Goal: Task Accomplishment & Management: Use online tool/utility

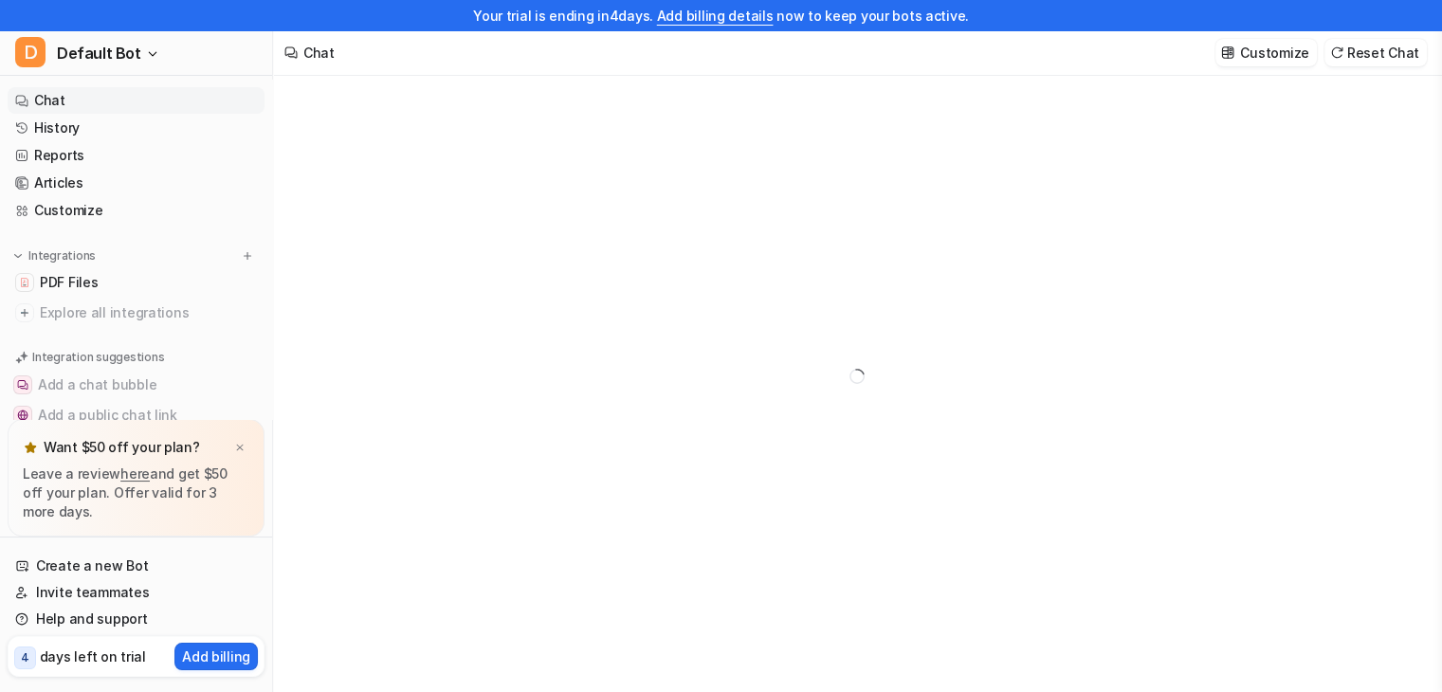
type textarea "**********"
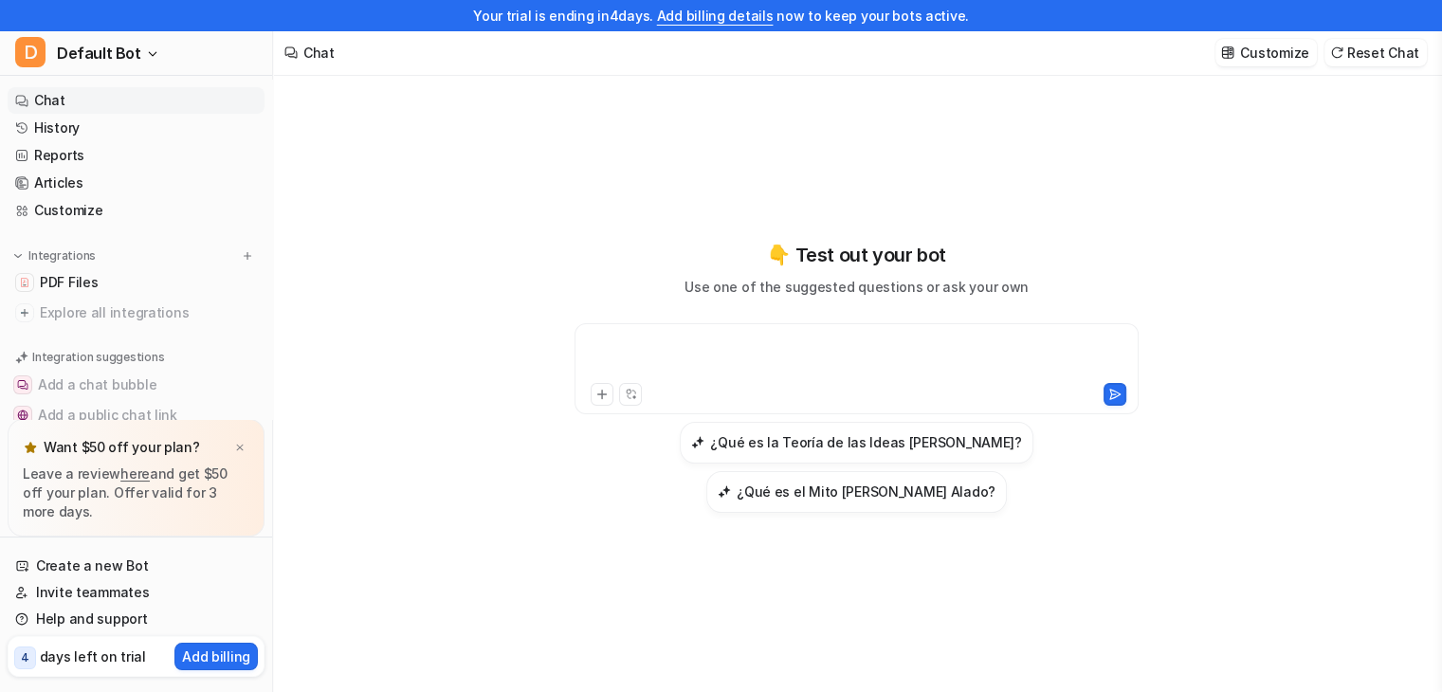
click at [625, 379] on div at bounding box center [856, 358] width 555 height 44
click at [238, 449] on img at bounding box center [239, 448] width 11 height 12
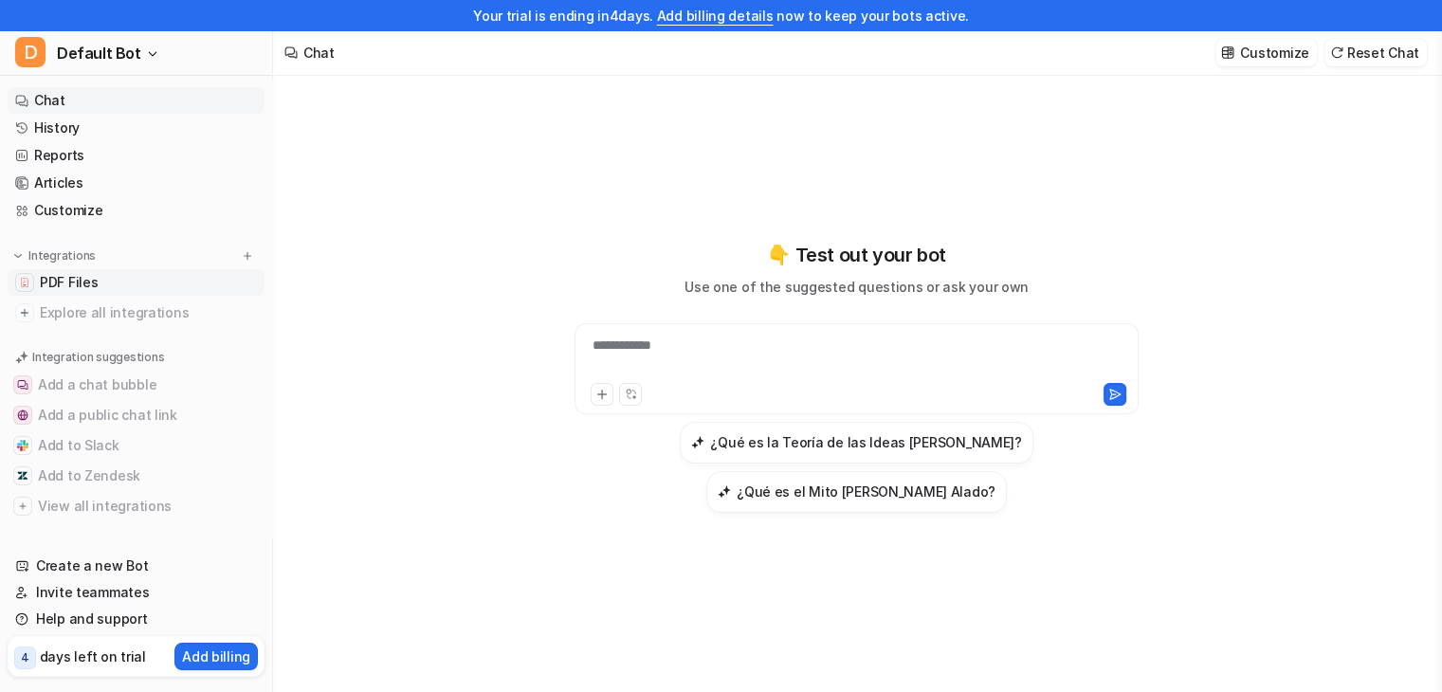
click at [156, 279] on link "PDF Files" at bounding box center [136, 282] width 257 height 27
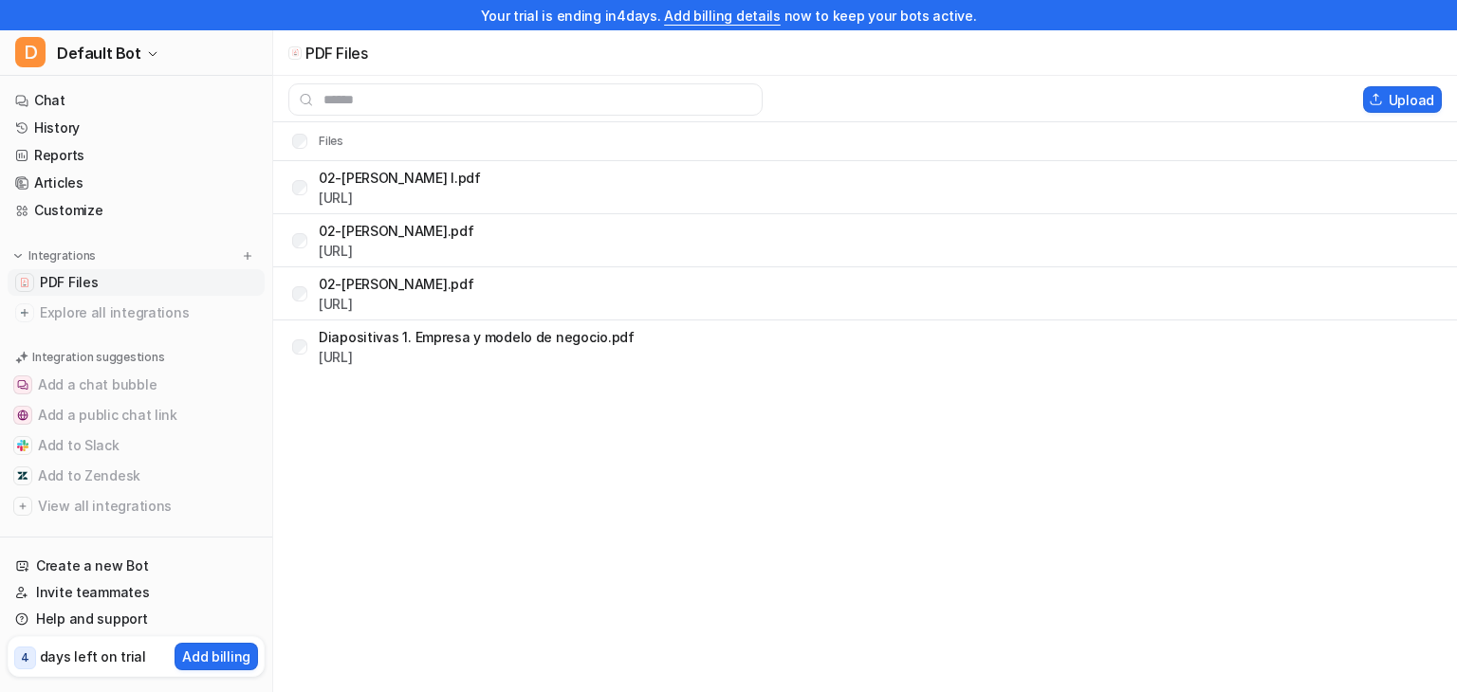
click at [156, 279] on link "PDF Files" at bounding box center [136, 282] width 257 height 27
click at [1405, 98] on button "Upload" at bounding box center [1402, 99] width 79 height 27
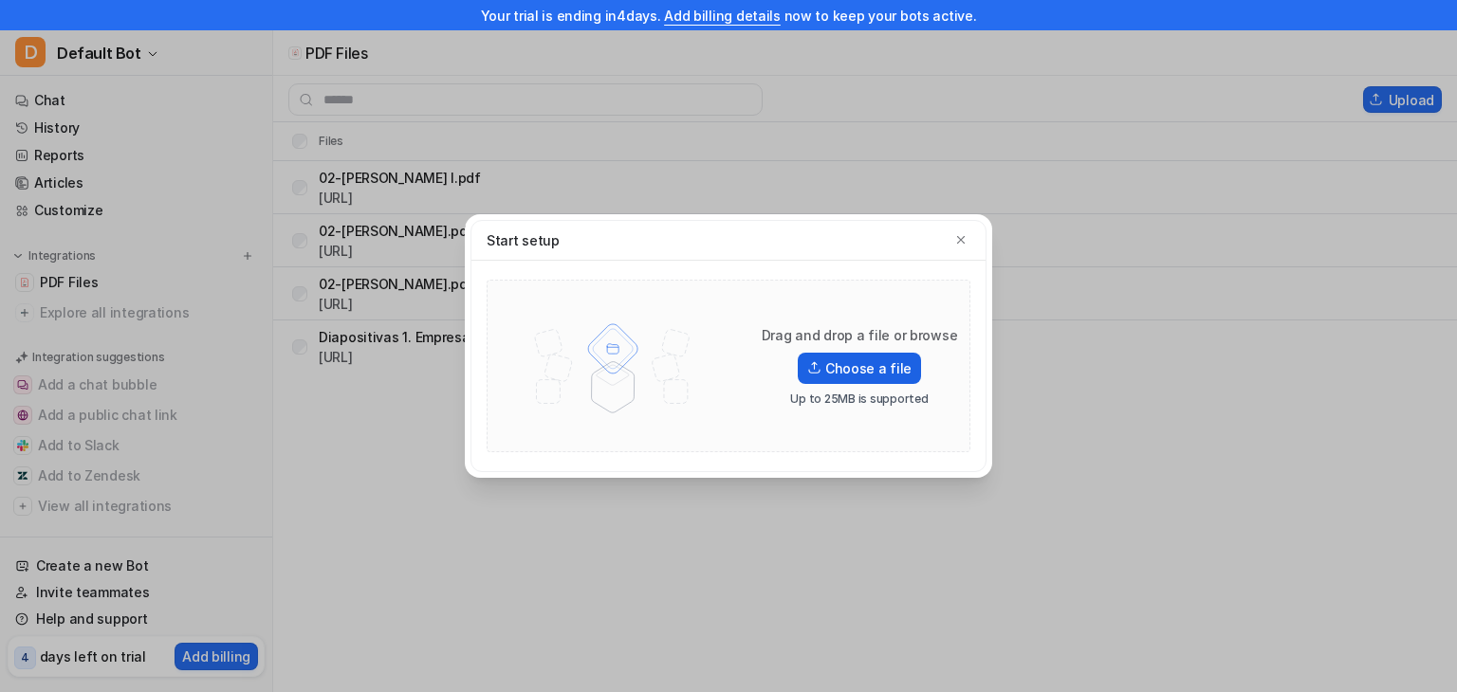
click at [820, 371] on img at bounding box center [814, 367] width 14 height 13
click at [0, 0] on input "Choose a file" at bounding box center [0, 0] width 0 height 0
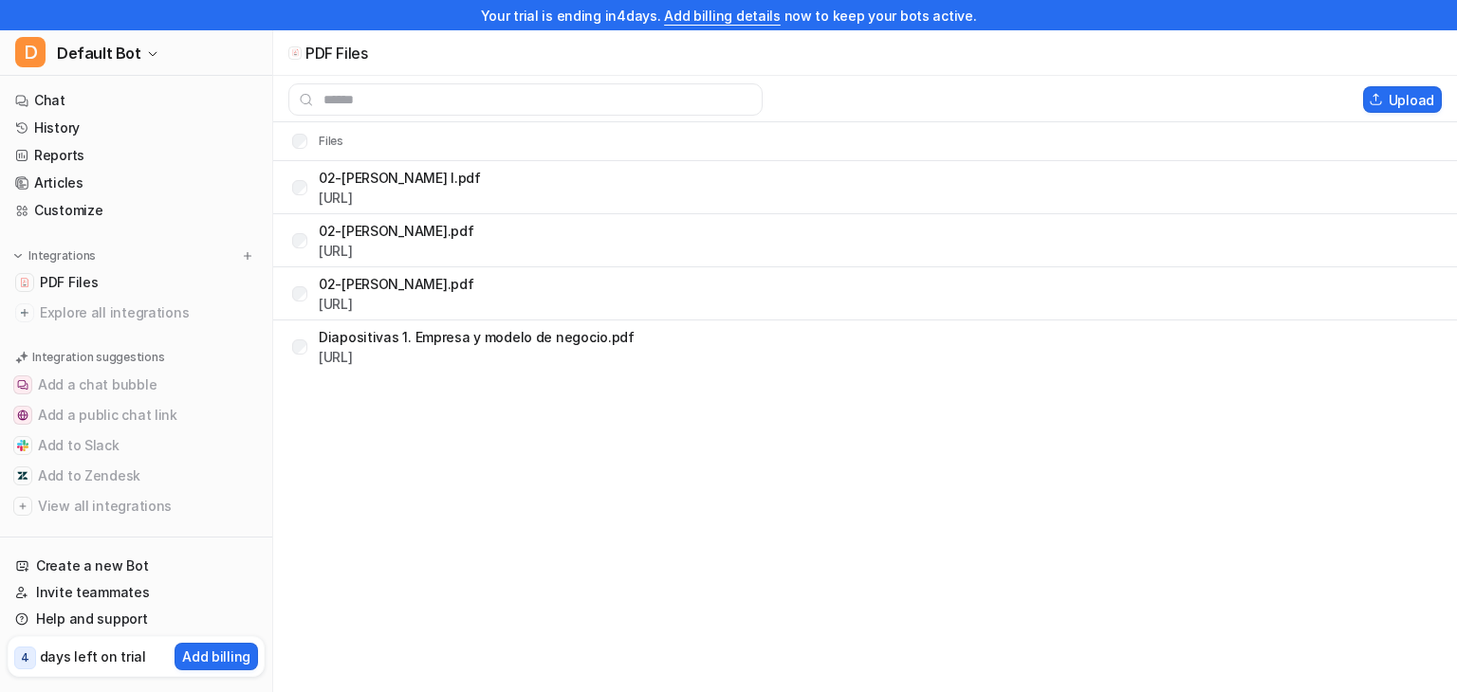
click at [752, 303] on tr "02-[PERSON_NAME].pdf [URL]" at bounding box center [864, 293] width 1183 height 53
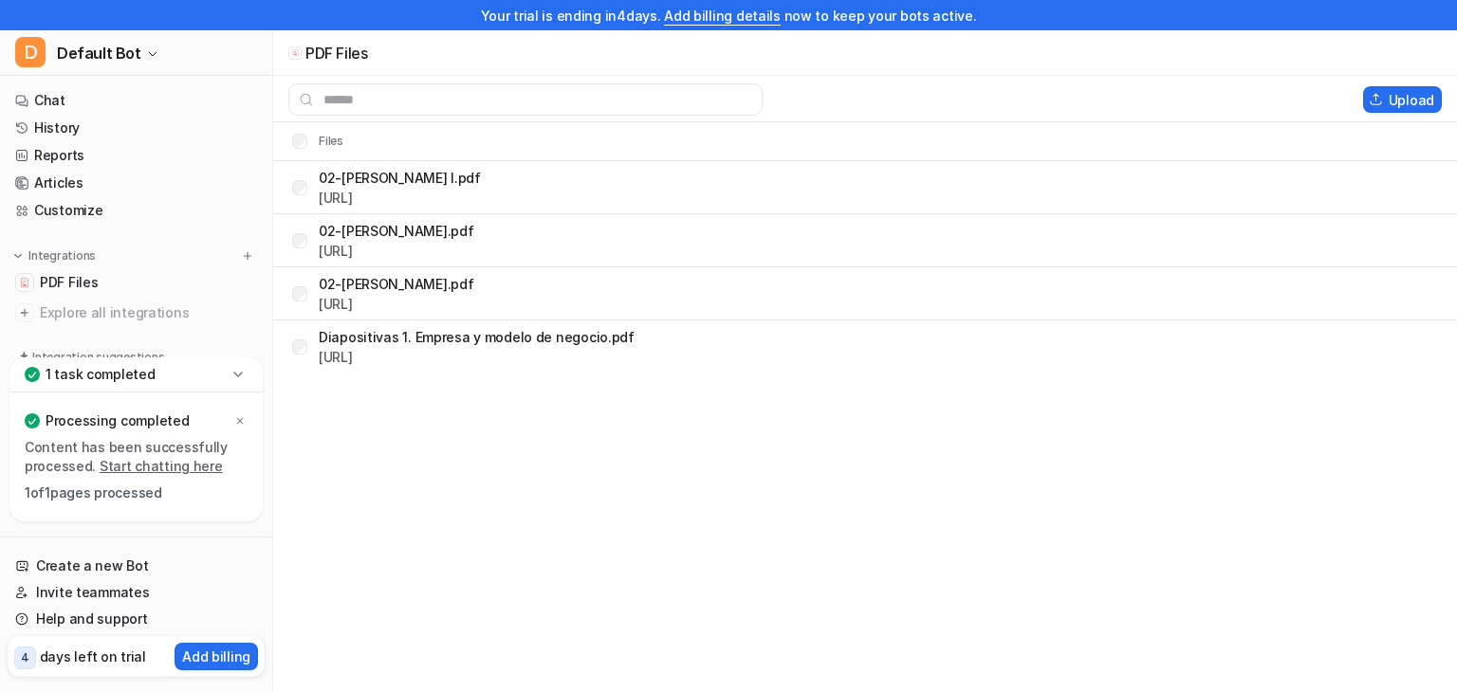
click at [155, 467] on link "Start chatting here" at bounding box center [161, 466] width 123 height 16
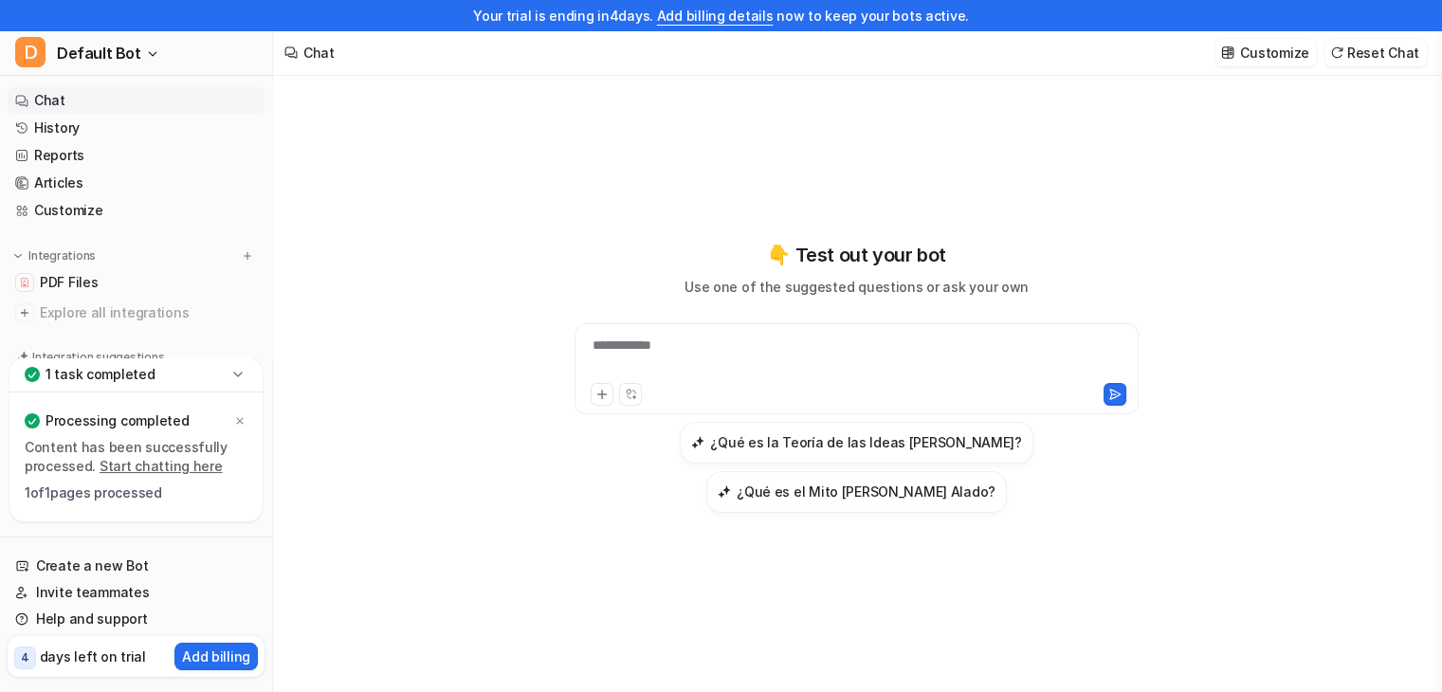
click at [736, 379] on div "**********" at bounding box center [856, 358] width 555 height 44
click at [736, 379] on div at bounding box center [856, 358] width 555 height 44
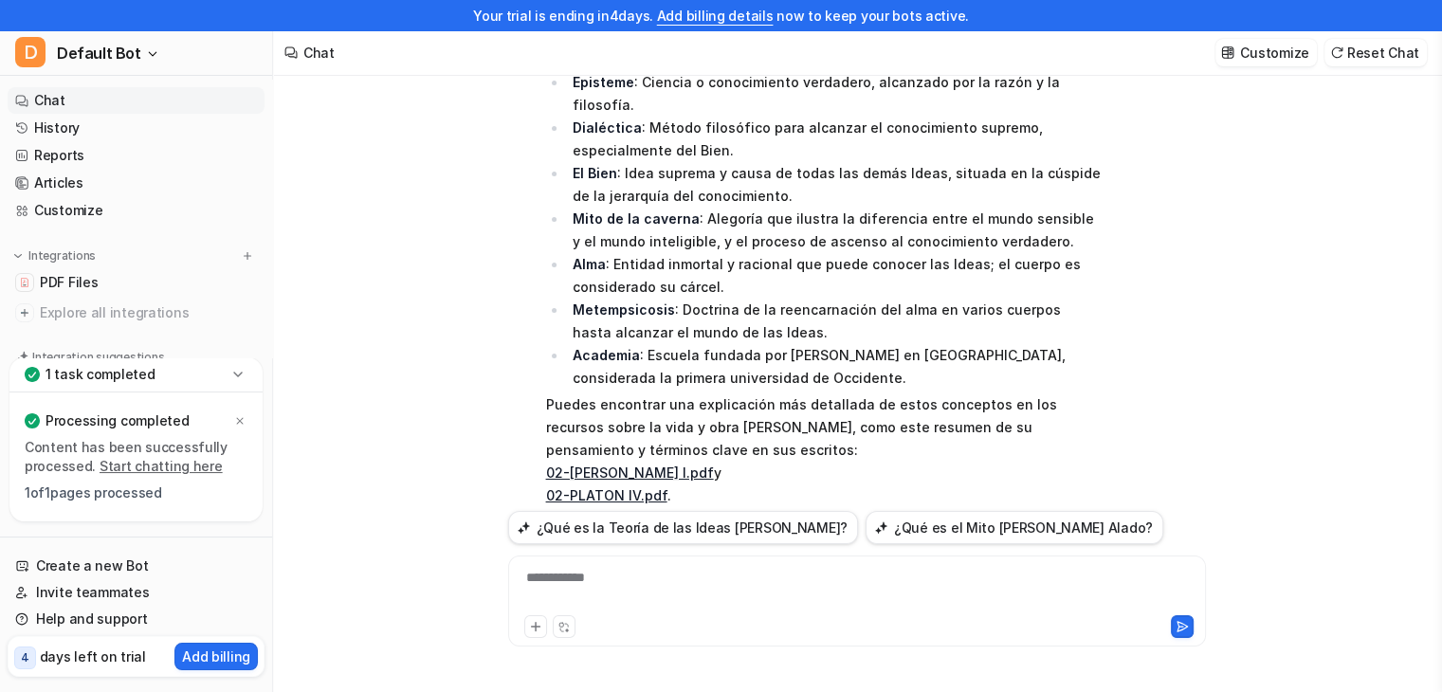
scroll to position [395, 0]
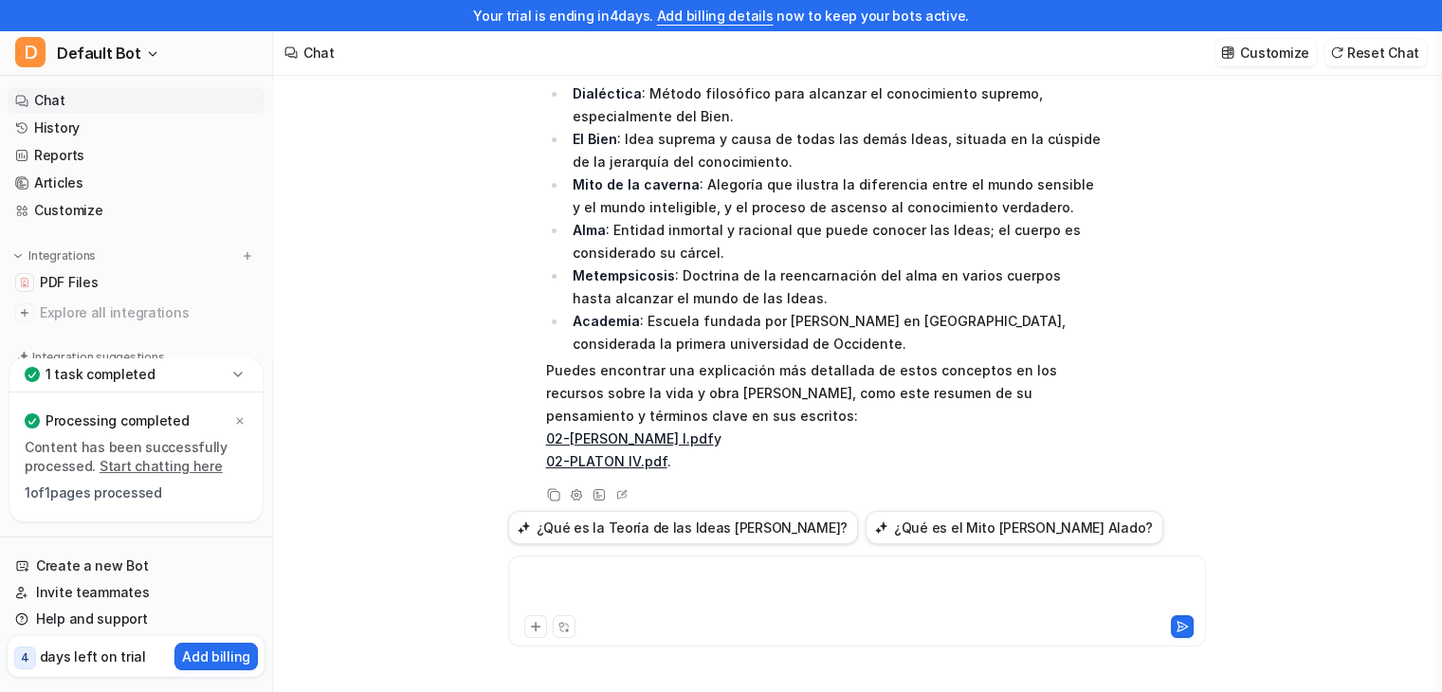
click at [630, 601] on div at bounding box center [857, 590] width 688 height 44
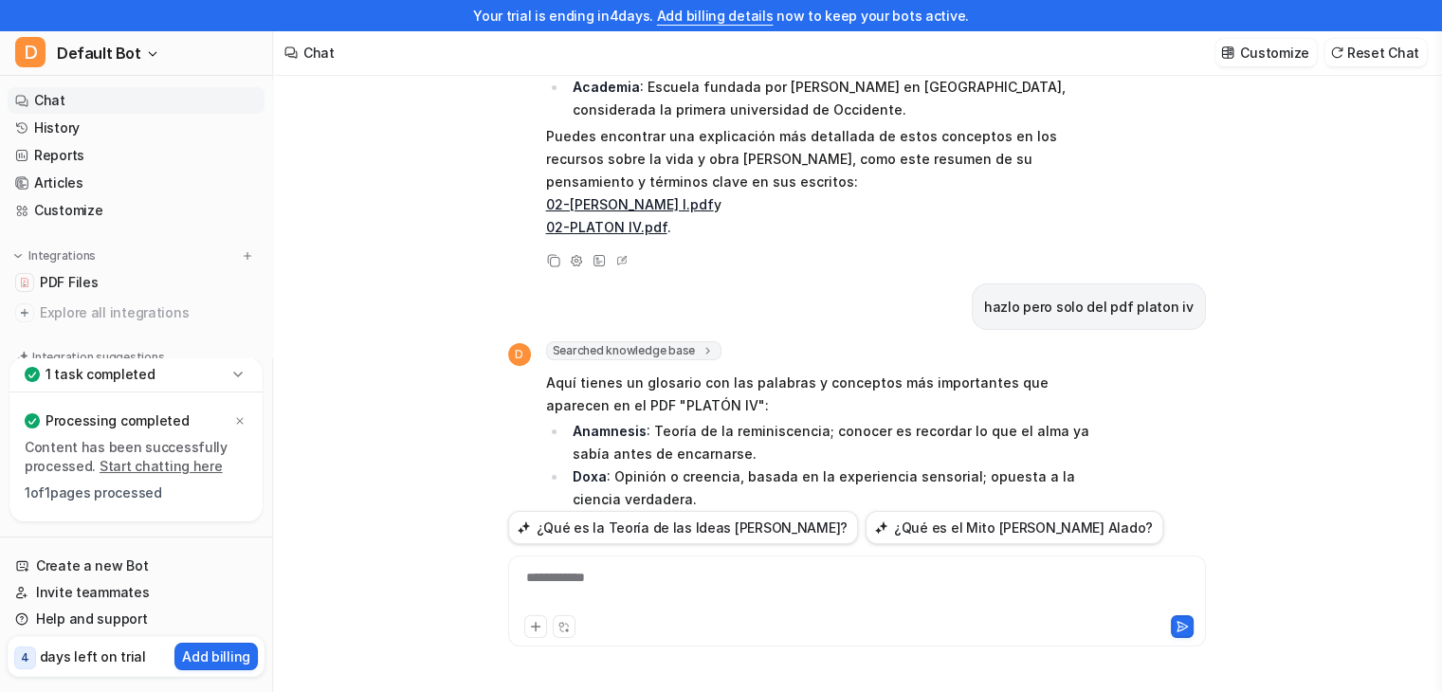
scroll to position [831, 0]
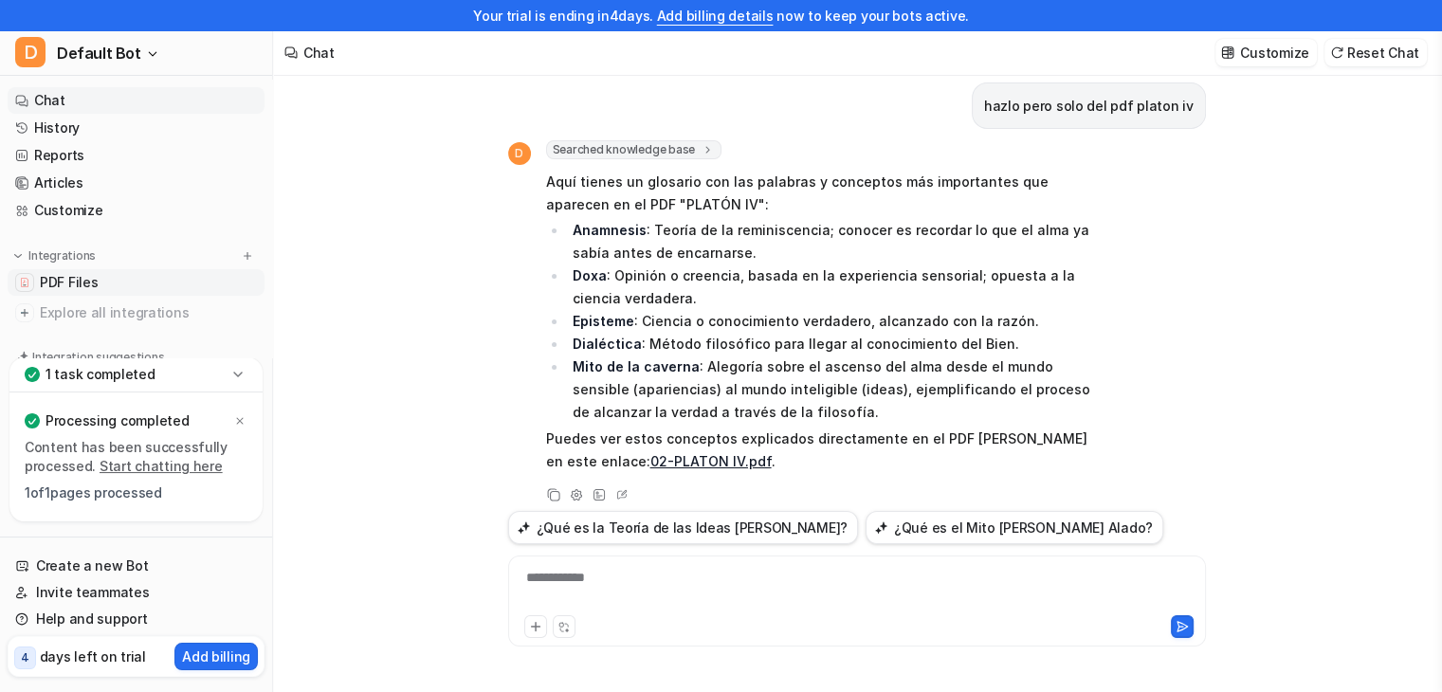
click at [150, 274] on link "PDF Files" at bounding box center [136, 282] width 257 height 27
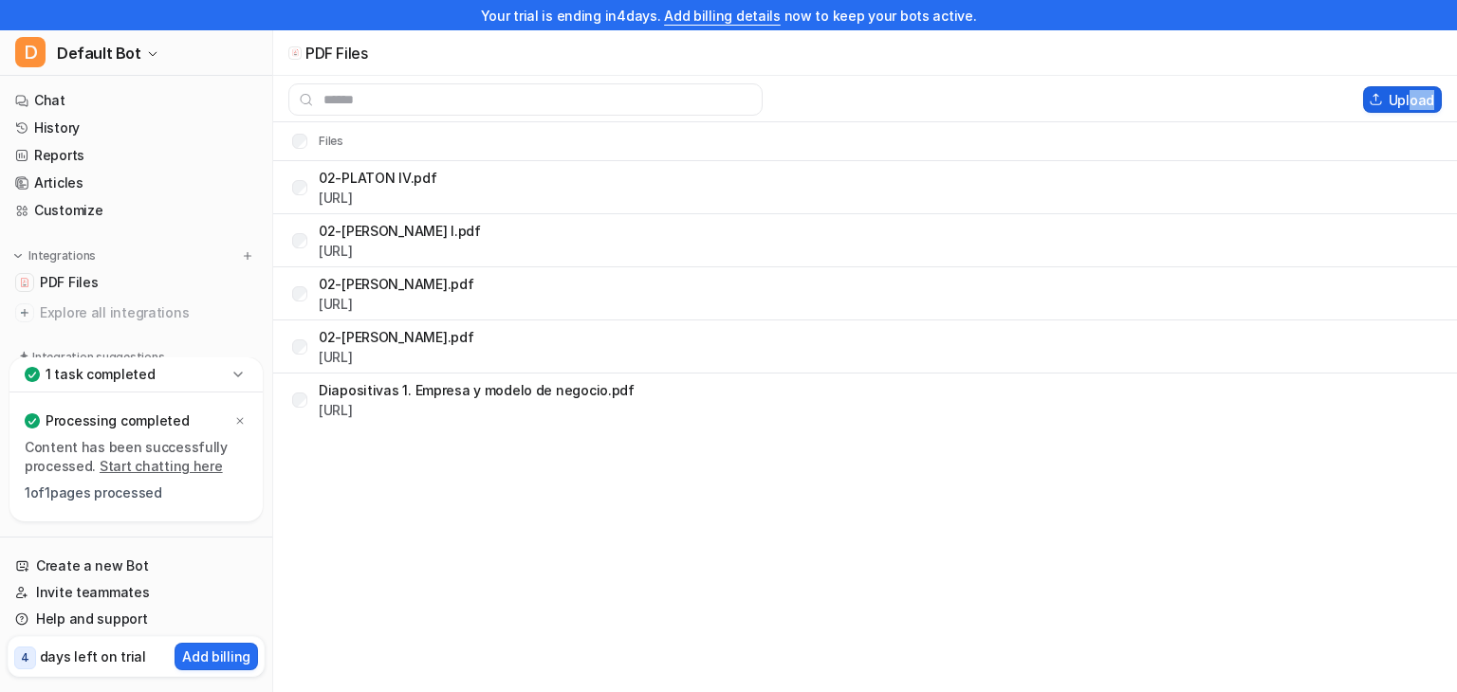
drag, startPoint x: 1390, startPoint y: 137, endPoint x: 1413, endPoint y: 105, distance: 39.5
click at [1413, 105] on div "Upload Files 02-[PERSON_NAME].pdf [URL] 02-[PERSON_NAME] I.pdf [URL] 02-[PERSON…" at bounding box center [864, 251] width 1183 height 351
click at [1413, 105] on button "Upload" at bounding box center [1402, 99] width 79 height 27
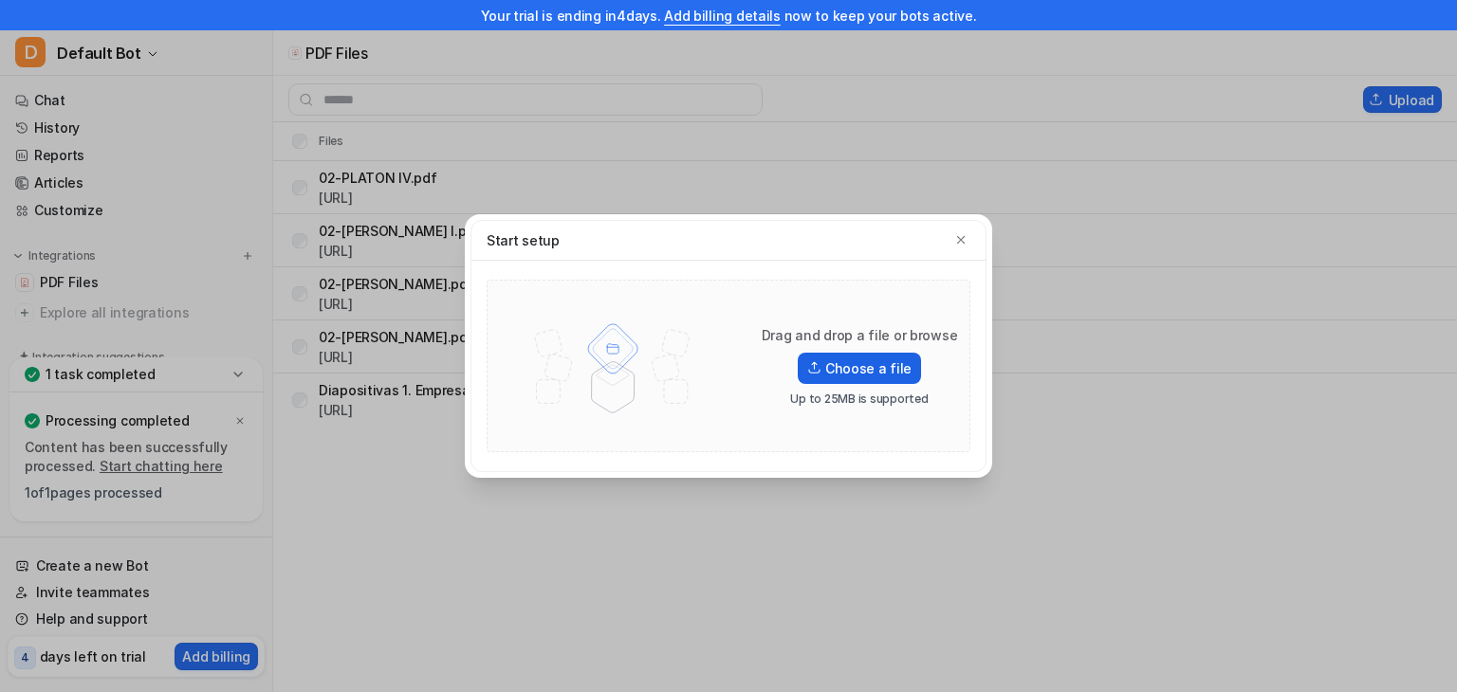
click at [900, 360] on label "Choose a file" at bounding box center [858, 368] width 123 height 31
click at [0, 0] on input "Choose a file" at bounding box center [0, 0] width 0 height 0
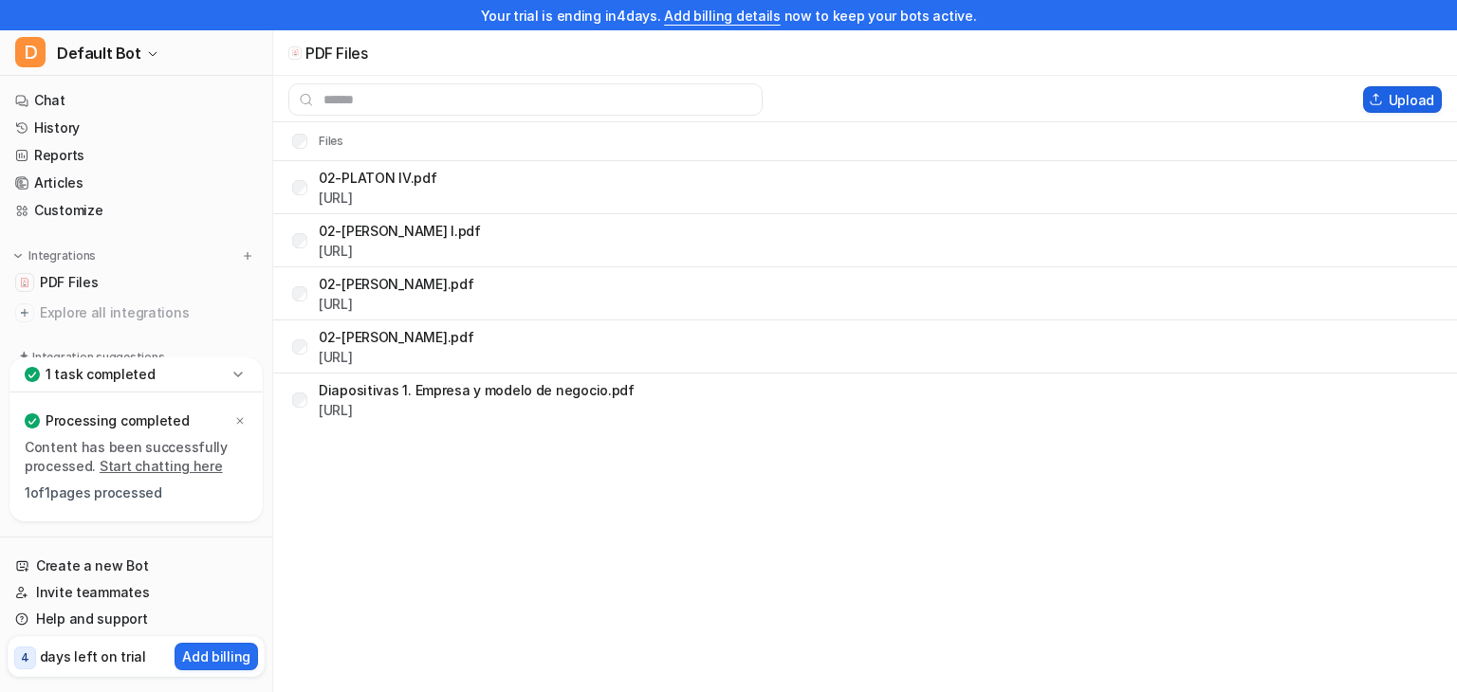
click at [1410, 102] on button "Upload" at bounding box center [1402, 99] width 79 height 27
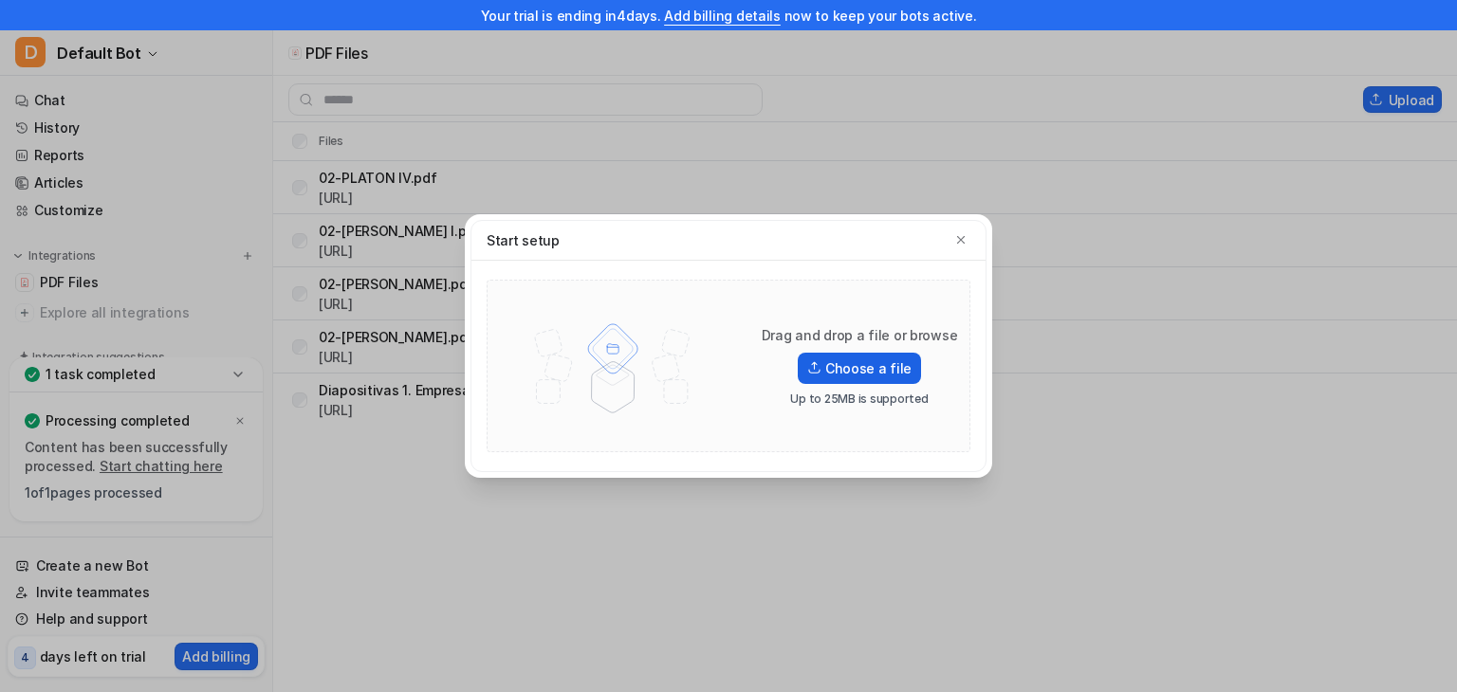
click at [833, 365] on label "Choose a file" at bounding box center [858, 368] width 123 height 31
click at [0, 0] on input "Choose a file" at bounding box center [0, 0] width 0 height 0
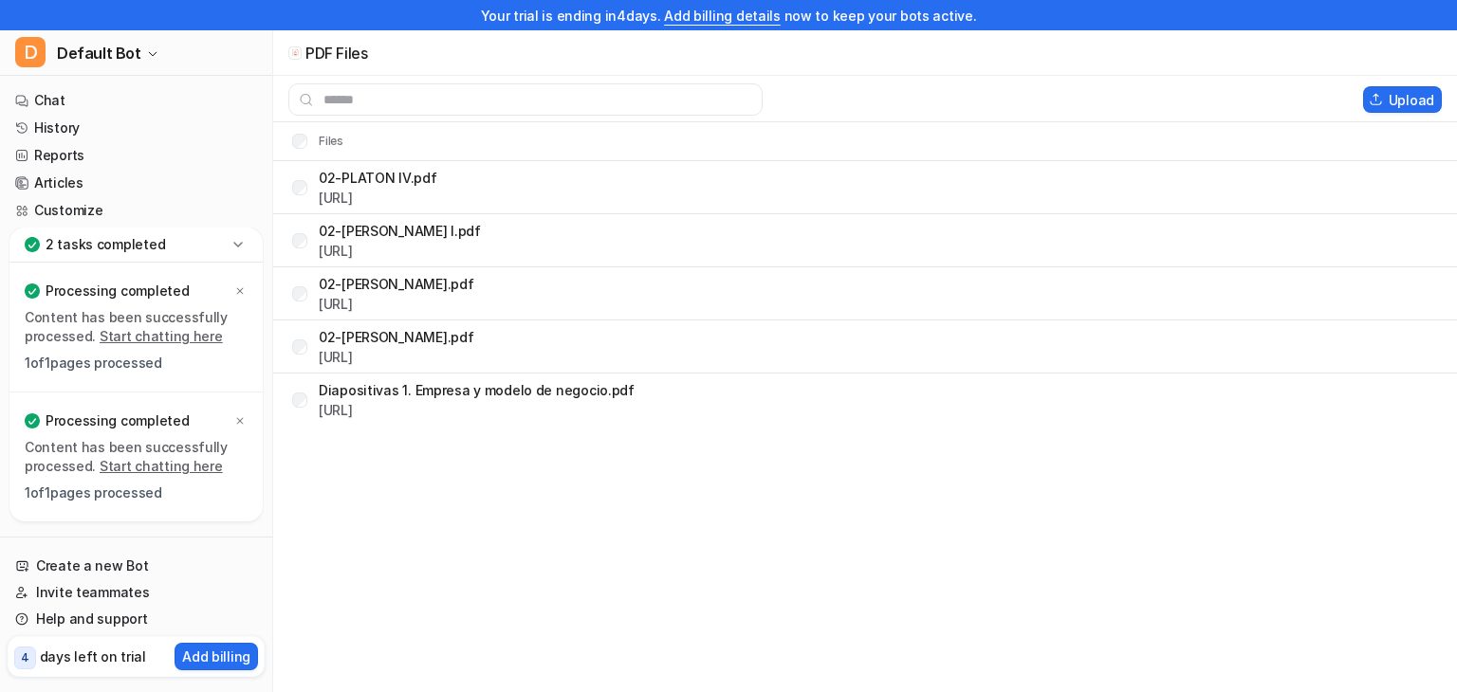
click at [229, 244] on icon at bounding box center [238, 244] width 19 height 19
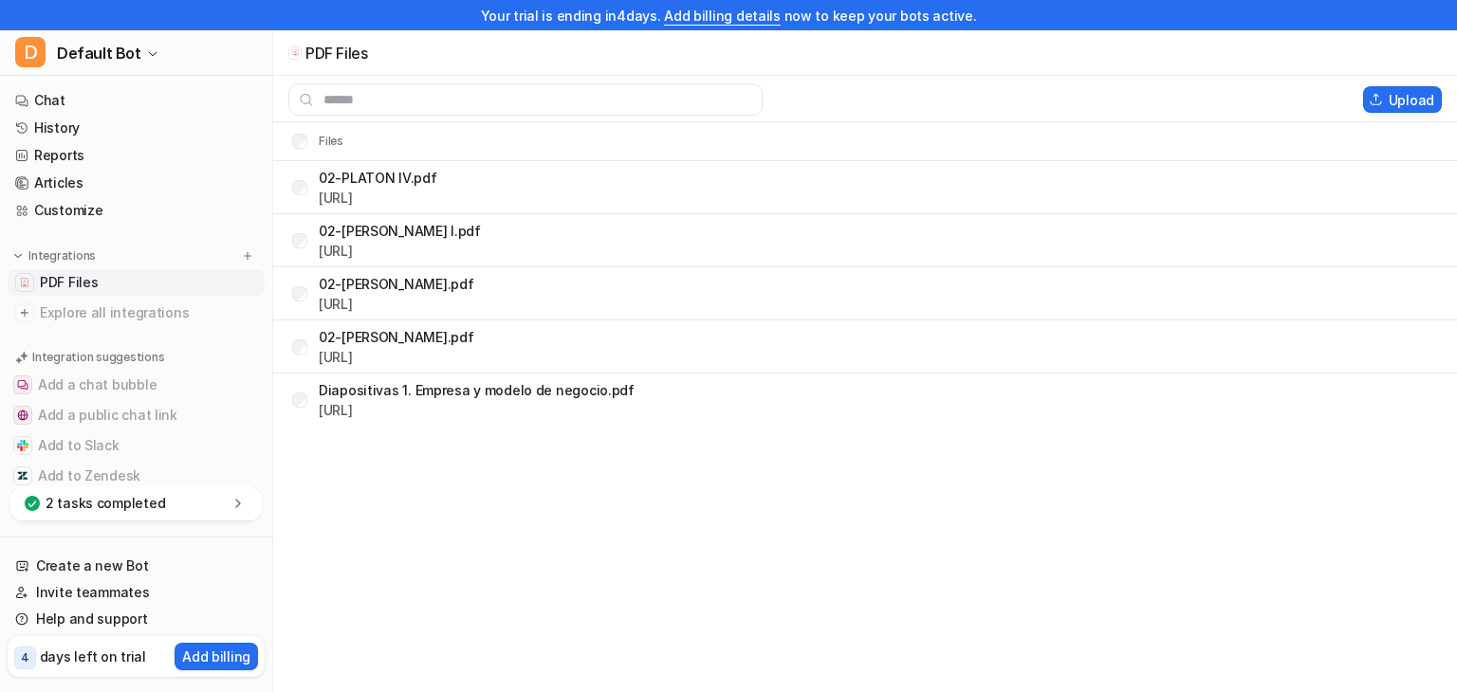
click at [181, 273] on link "PDF Files" at bounding box center [136, 282] width 257 height 27
click at [135, 513] on p "3 tasks in progress" at bounding box center [107, 503] width 123 height 19
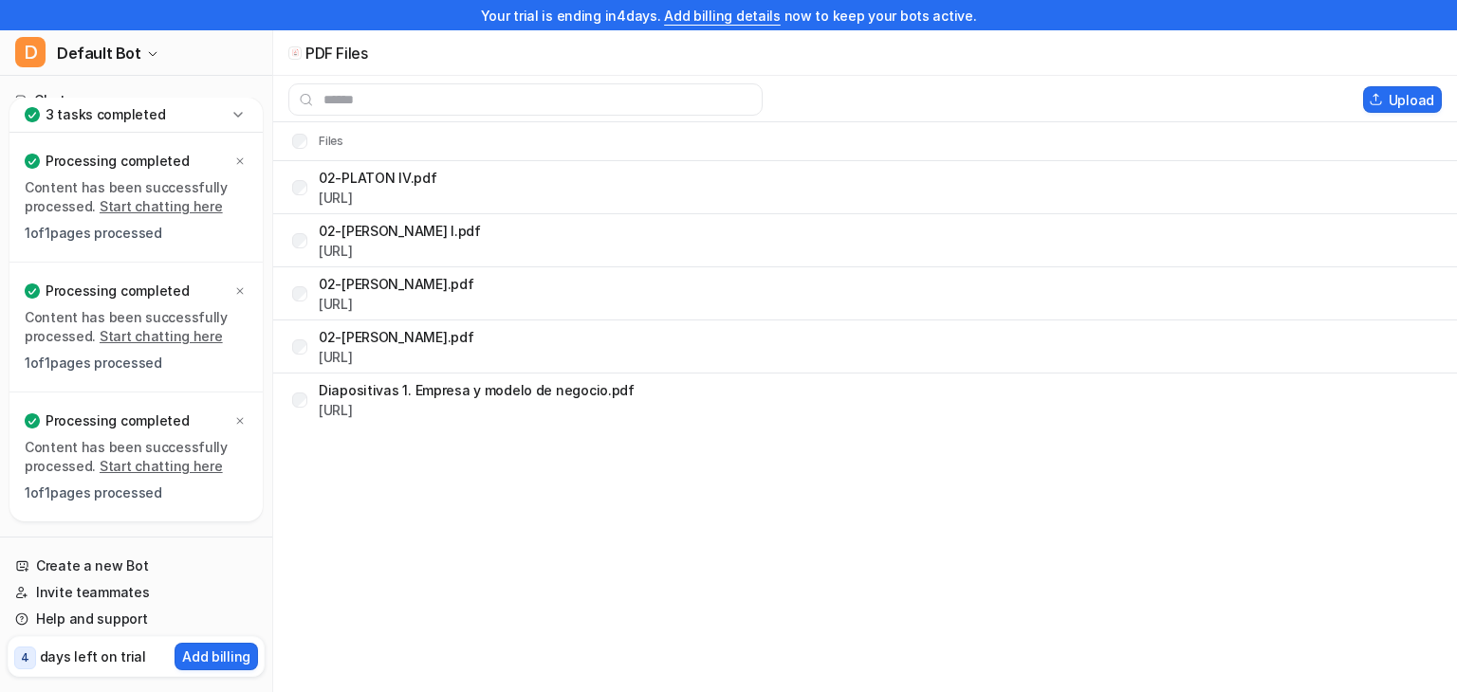
click at [149, 470] on link "Start chatting here" at bounding box center [161, 466] width 123 height 16
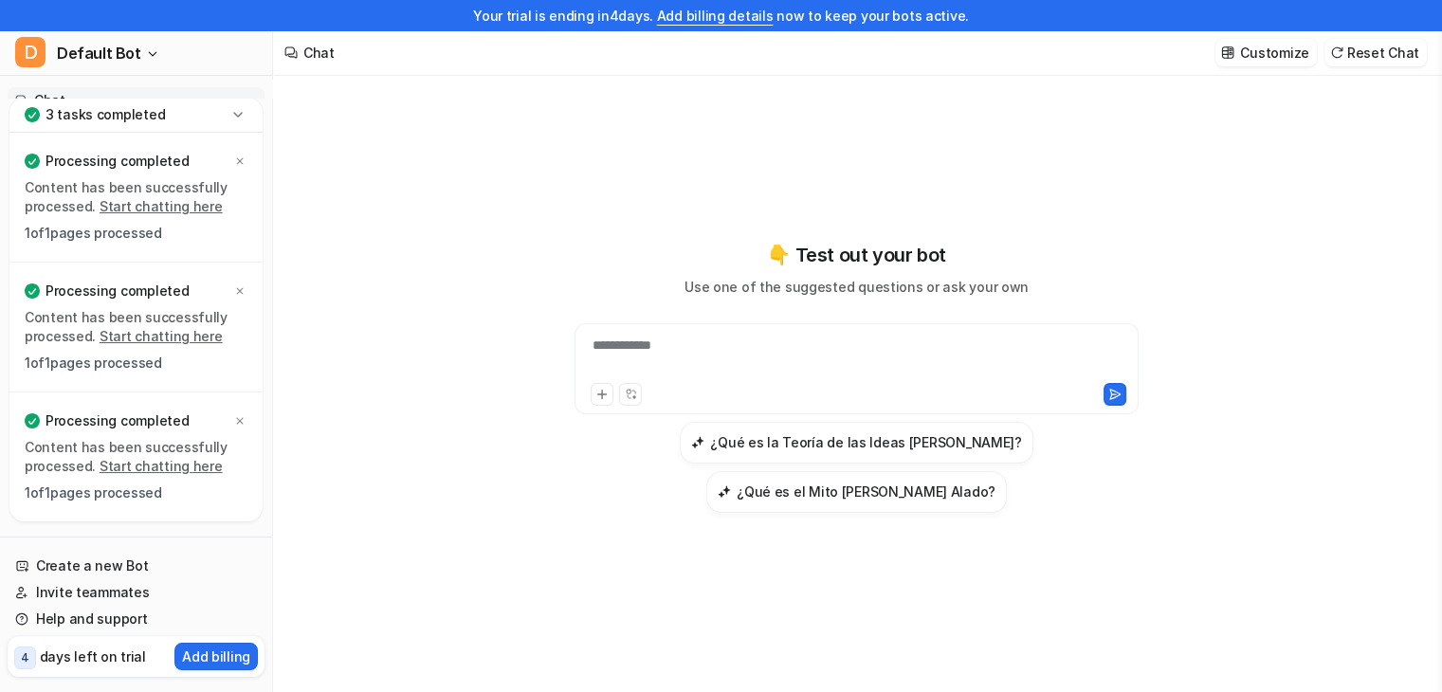
click at [697, 379] on div "**********" at bounding box center [856, 358] width 555 height 44
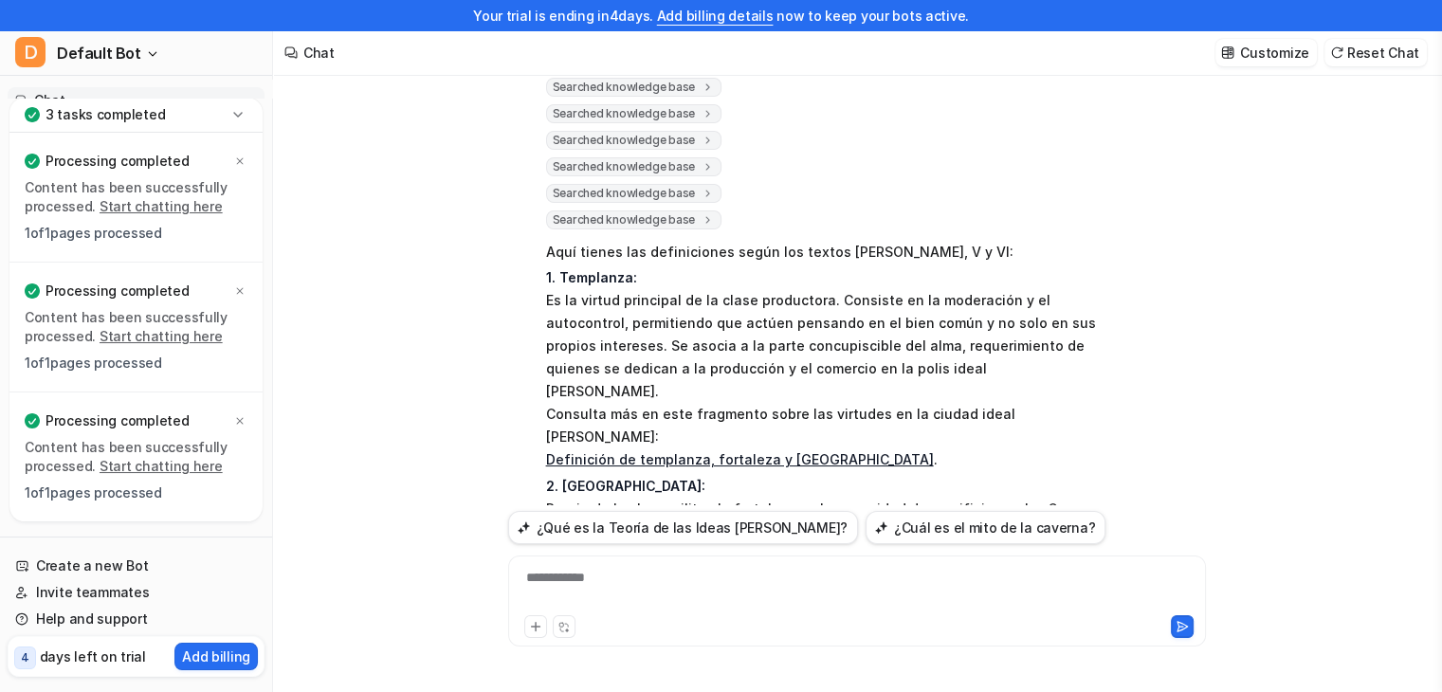
scroll to position [111, 0]
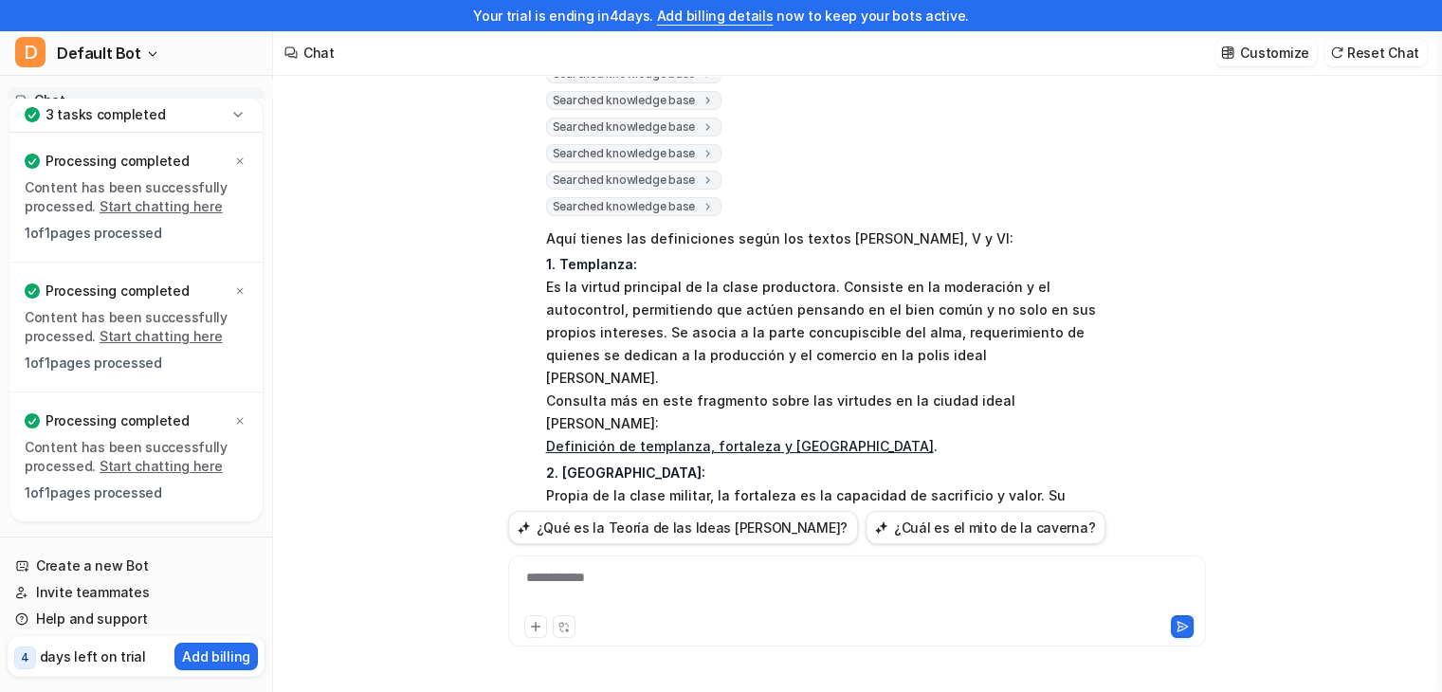
click at [641, 575] on div "**********" at bounding box center [857, 590] width 688 height 44
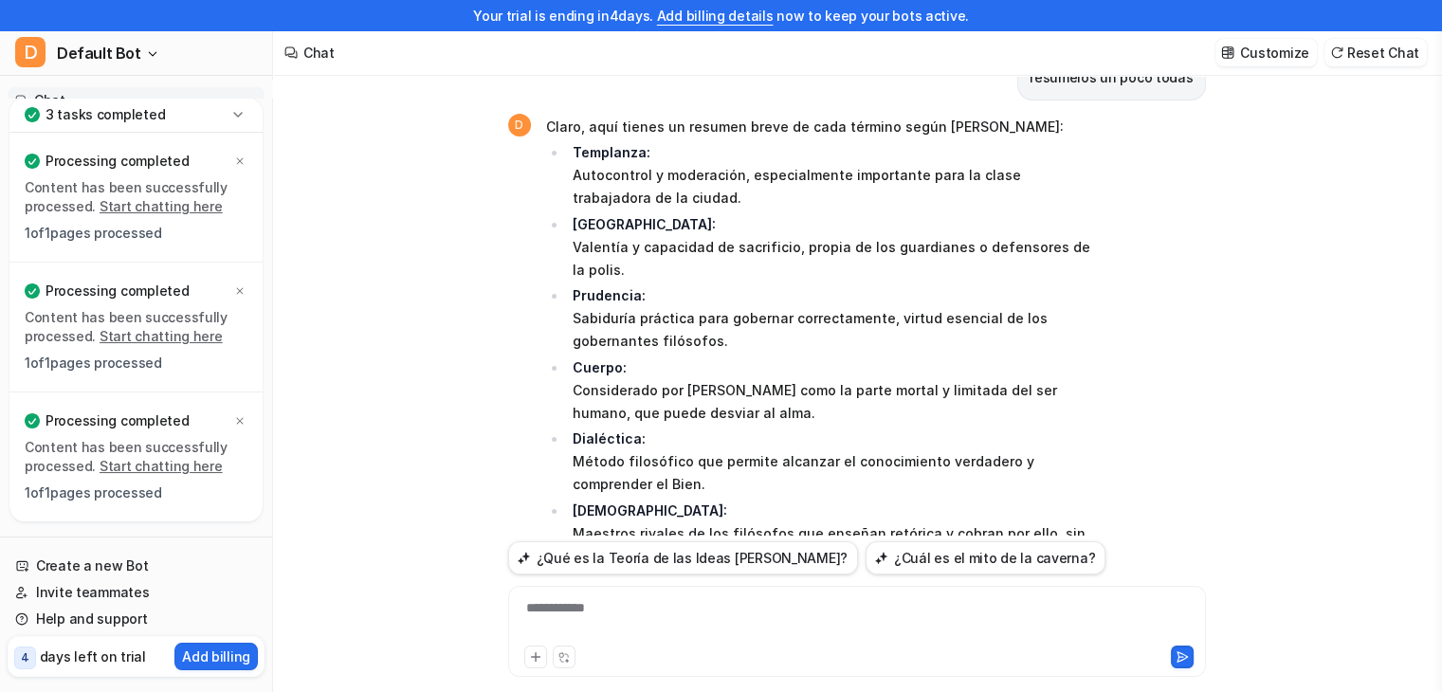
scroll to position [1501, 0]
